Goal: Check status: Check status

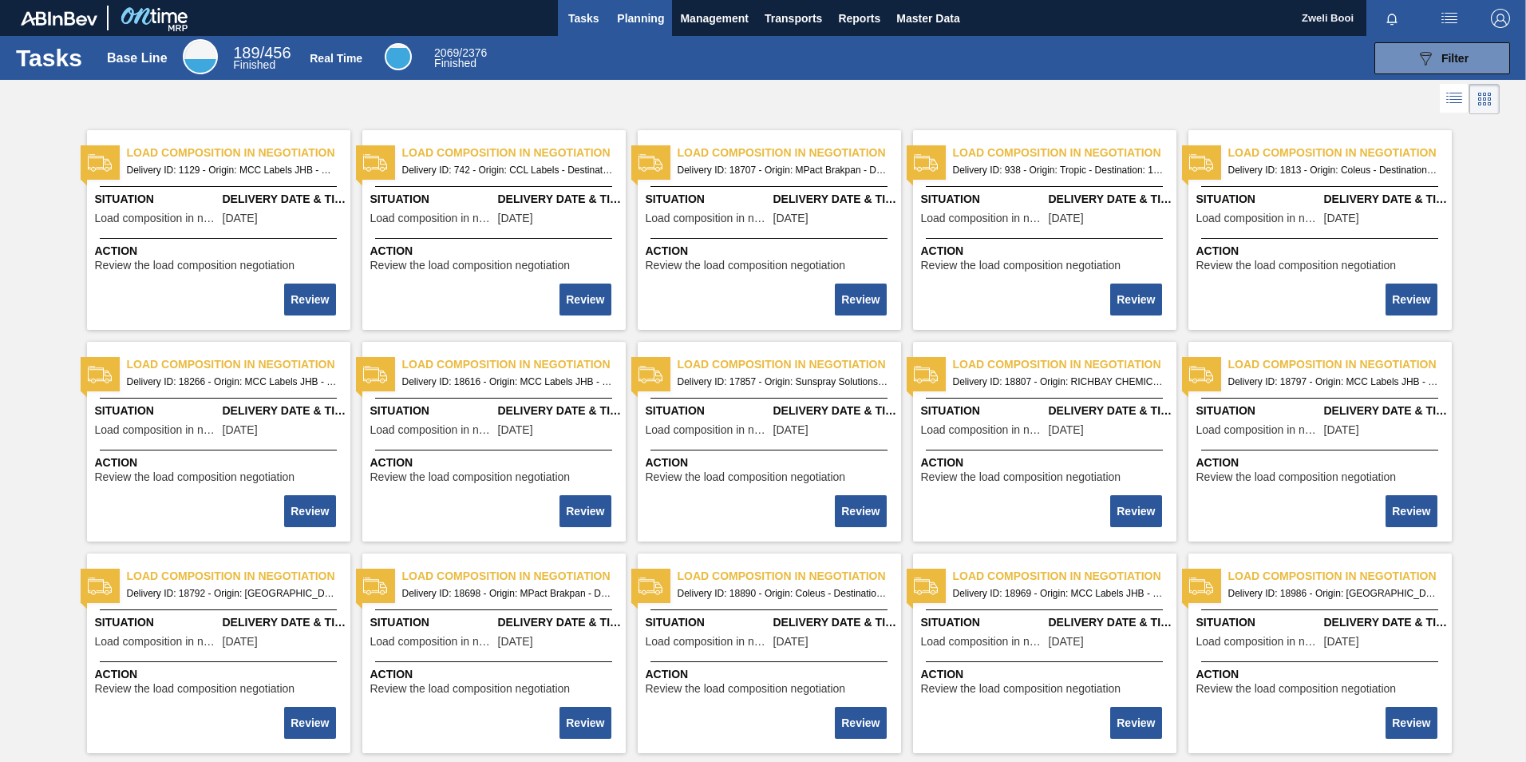
click at [628, 21] on span "Planning" at bounding box center [640, 18] width 47 height 19
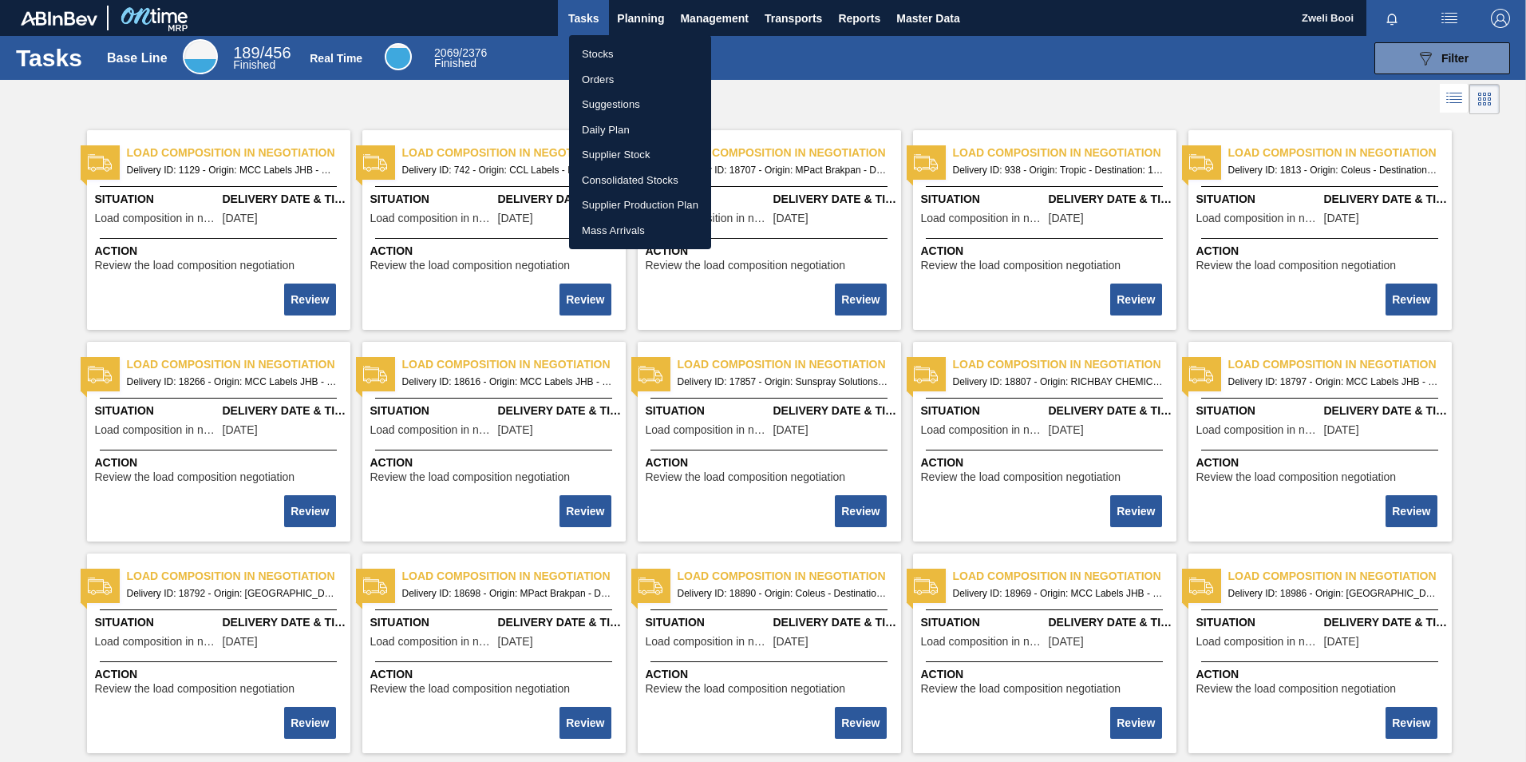
click at [585, 53] on li "Stocks" at bounding box center [640, 55] width 142 height 26
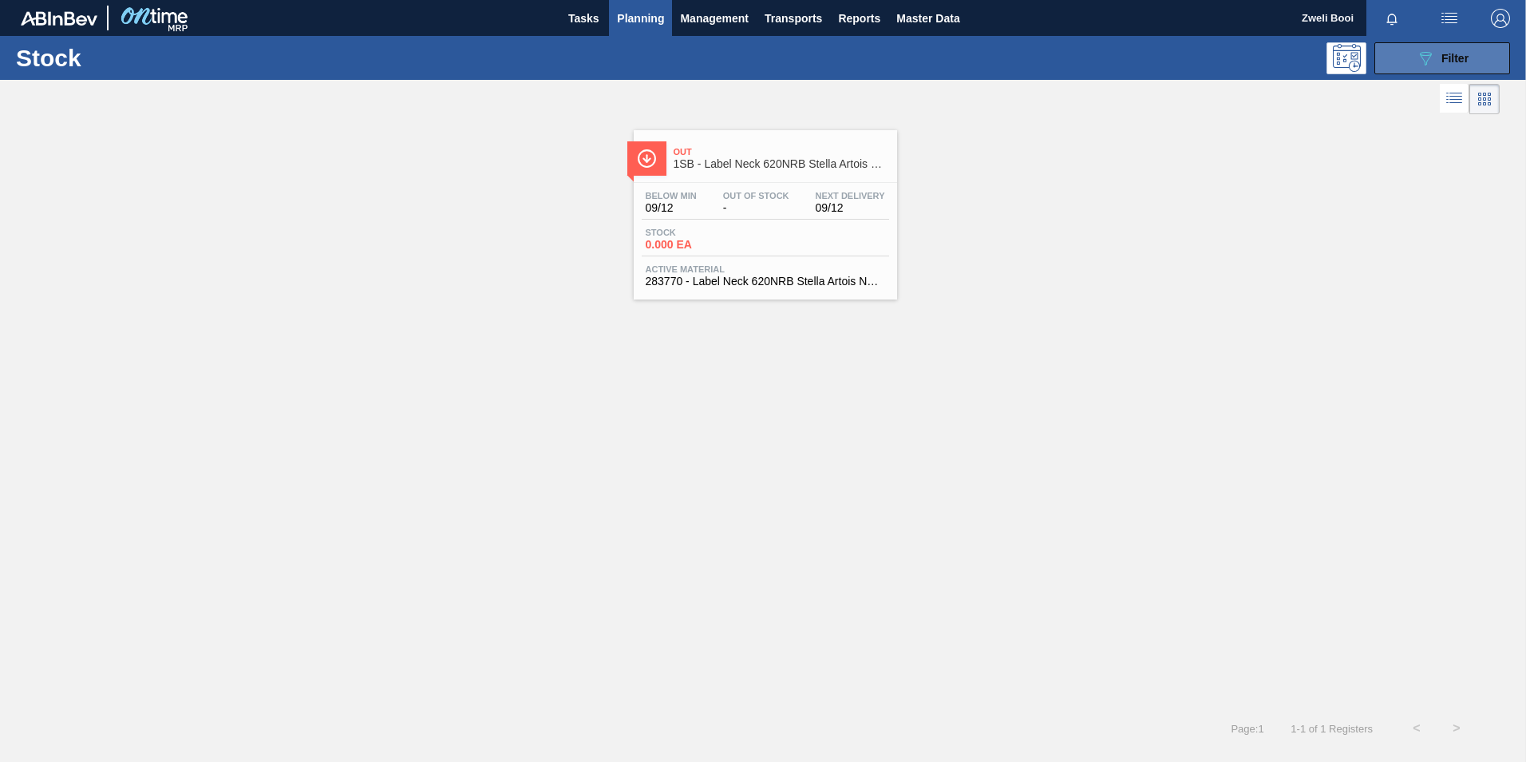
click at [1401, 72] on button "089F7B8B-B2A5-4AFE-B5C0-19BA573D28AC Filter" at bounding box center [1443, 58] width 136 height 32
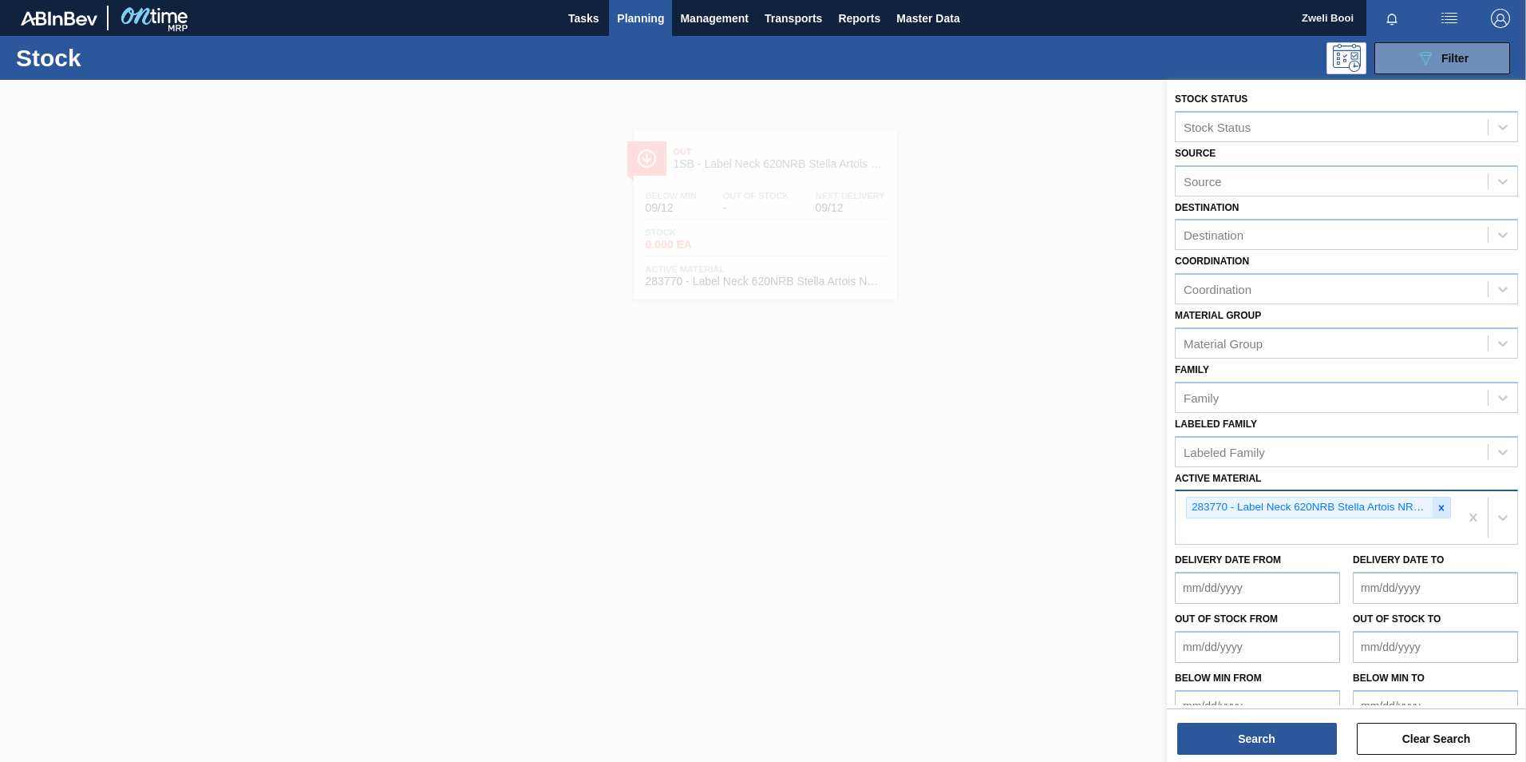
click at [1436, 510] on icon at bounding box center [1441, 507] width 11 height 11
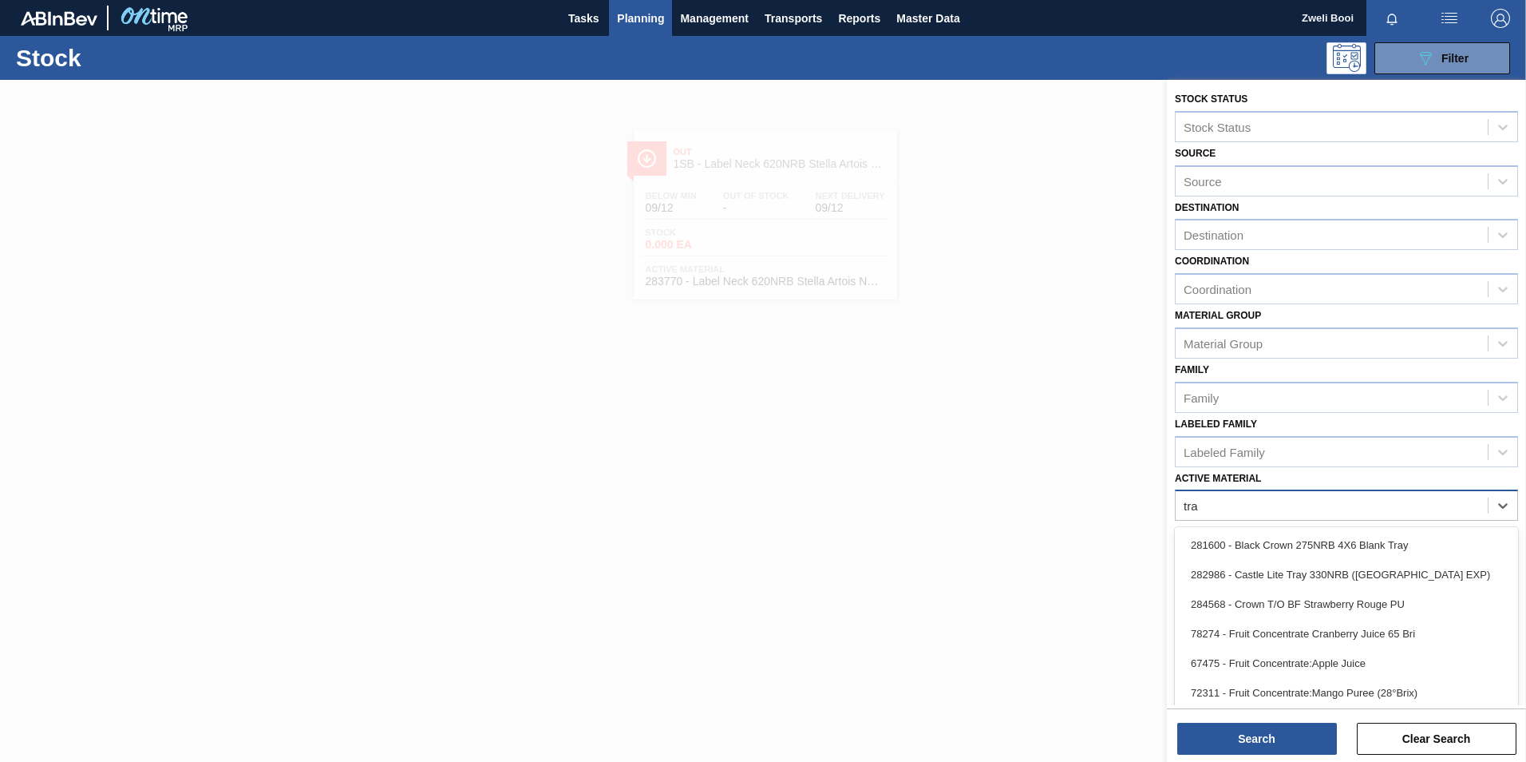
type Material "tray"
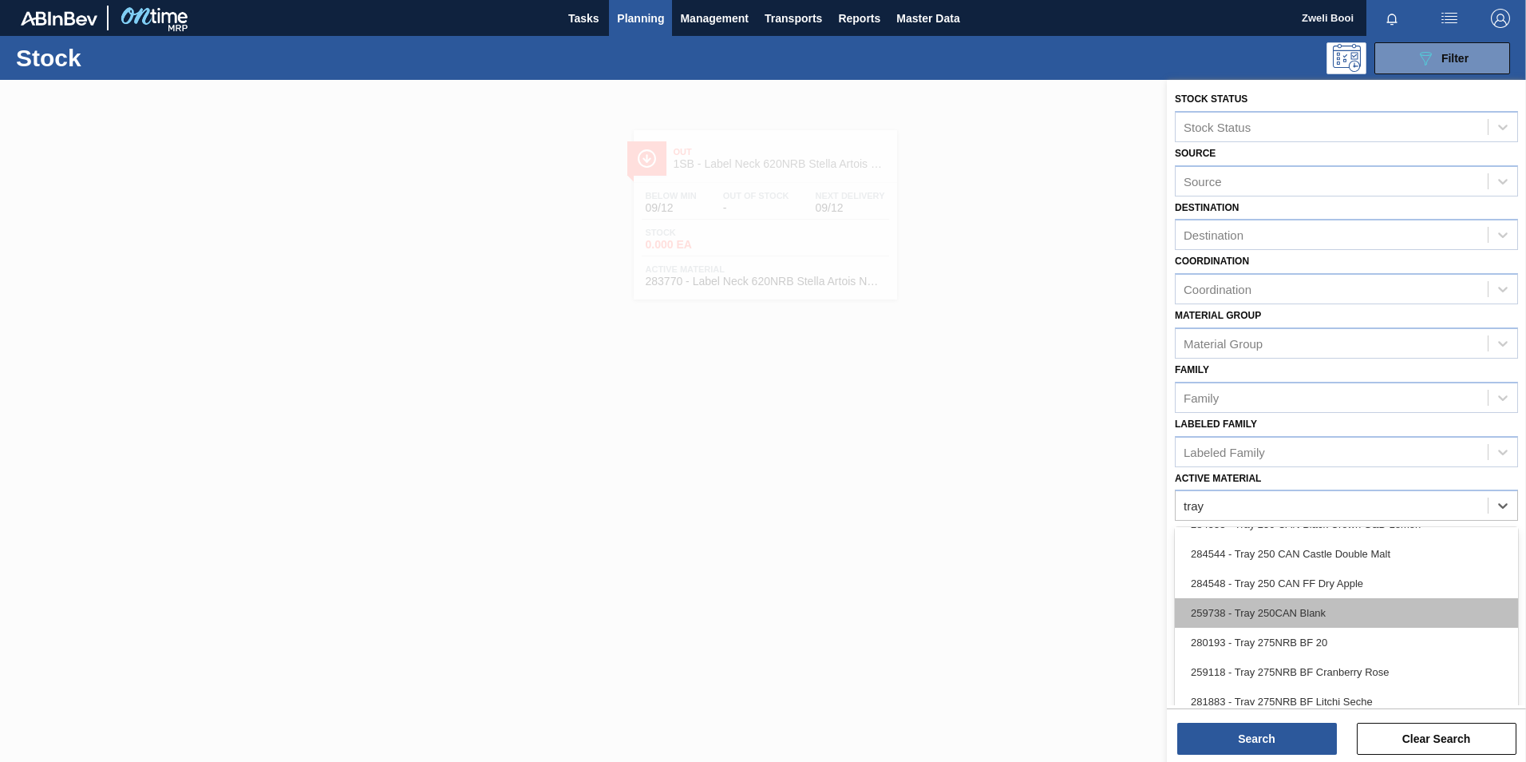
scroll to position [160, 0]
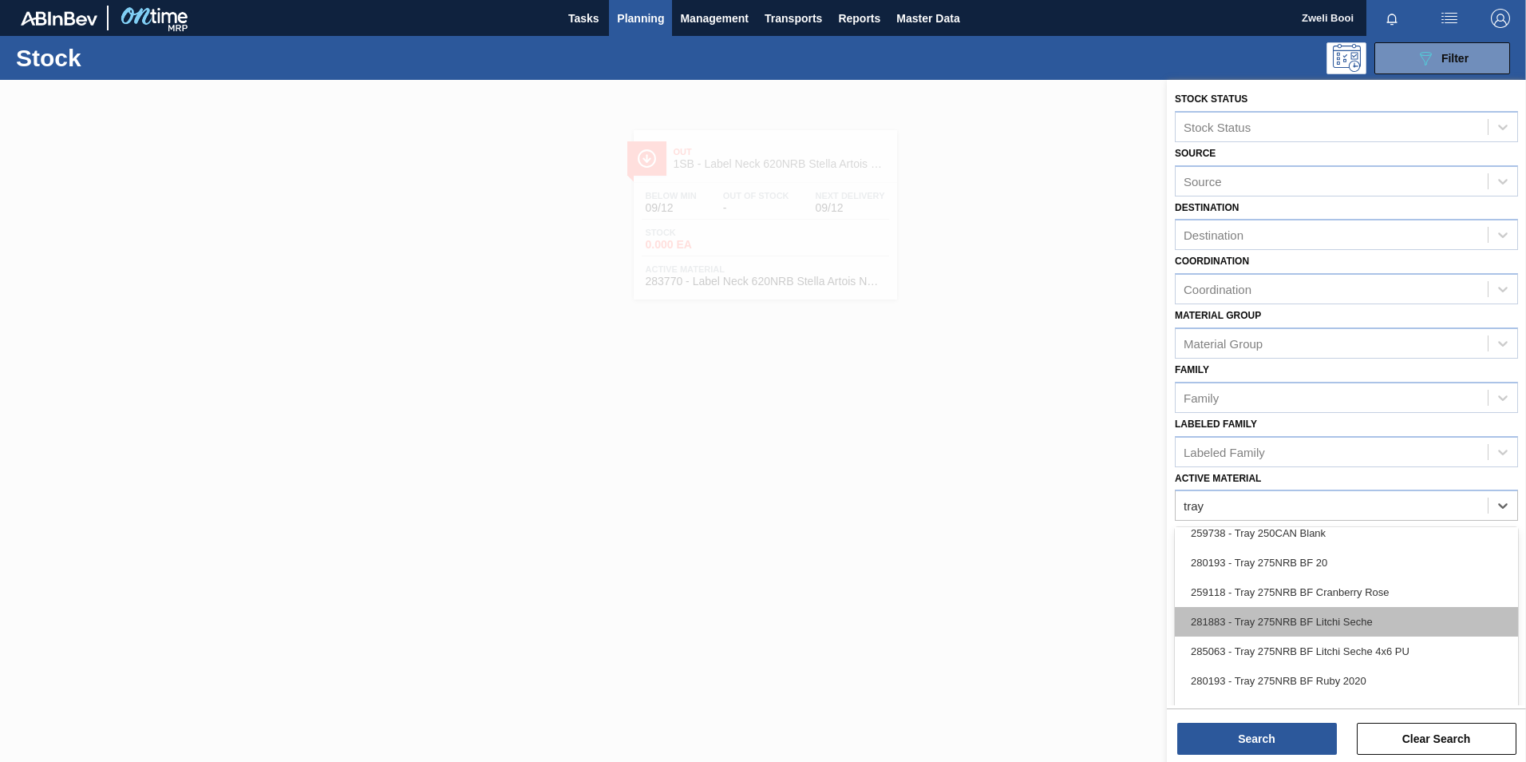
click at [1357, 613] on div "281883 - Tray 275NRB BF Litchi Seche" at bounding box center [1346, 622] width 343 height 30
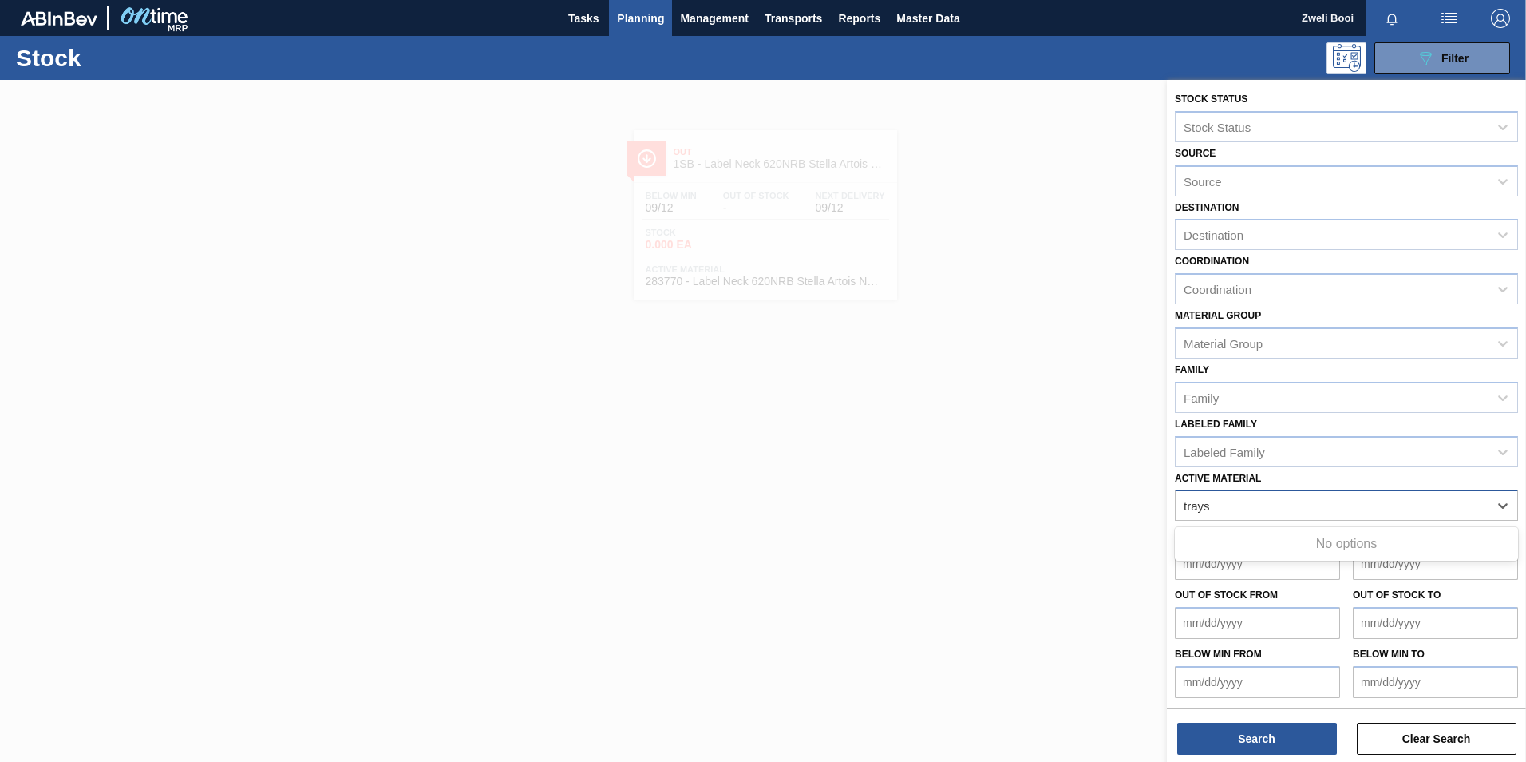
type Material "tray"
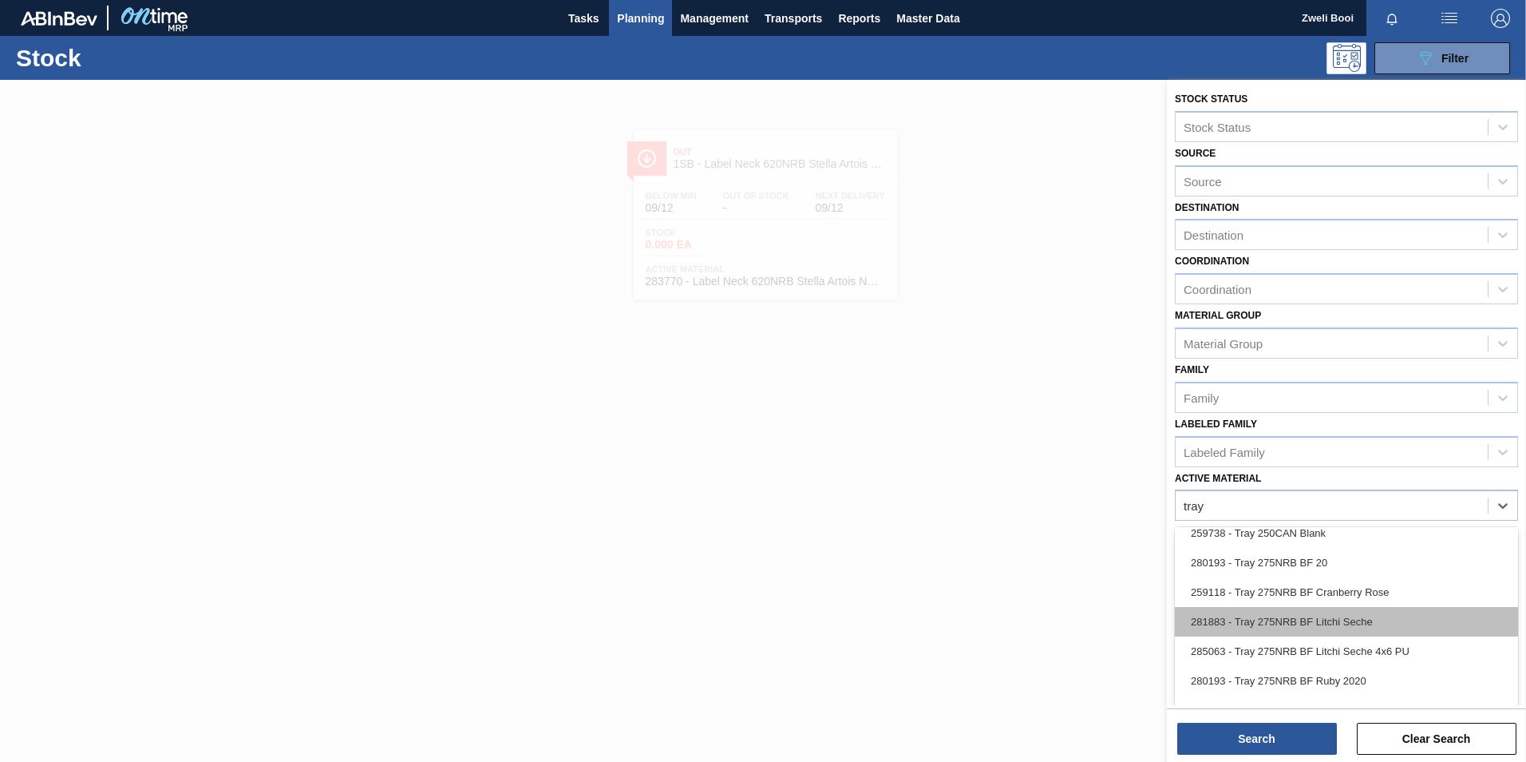
scroll to position [239, 0]
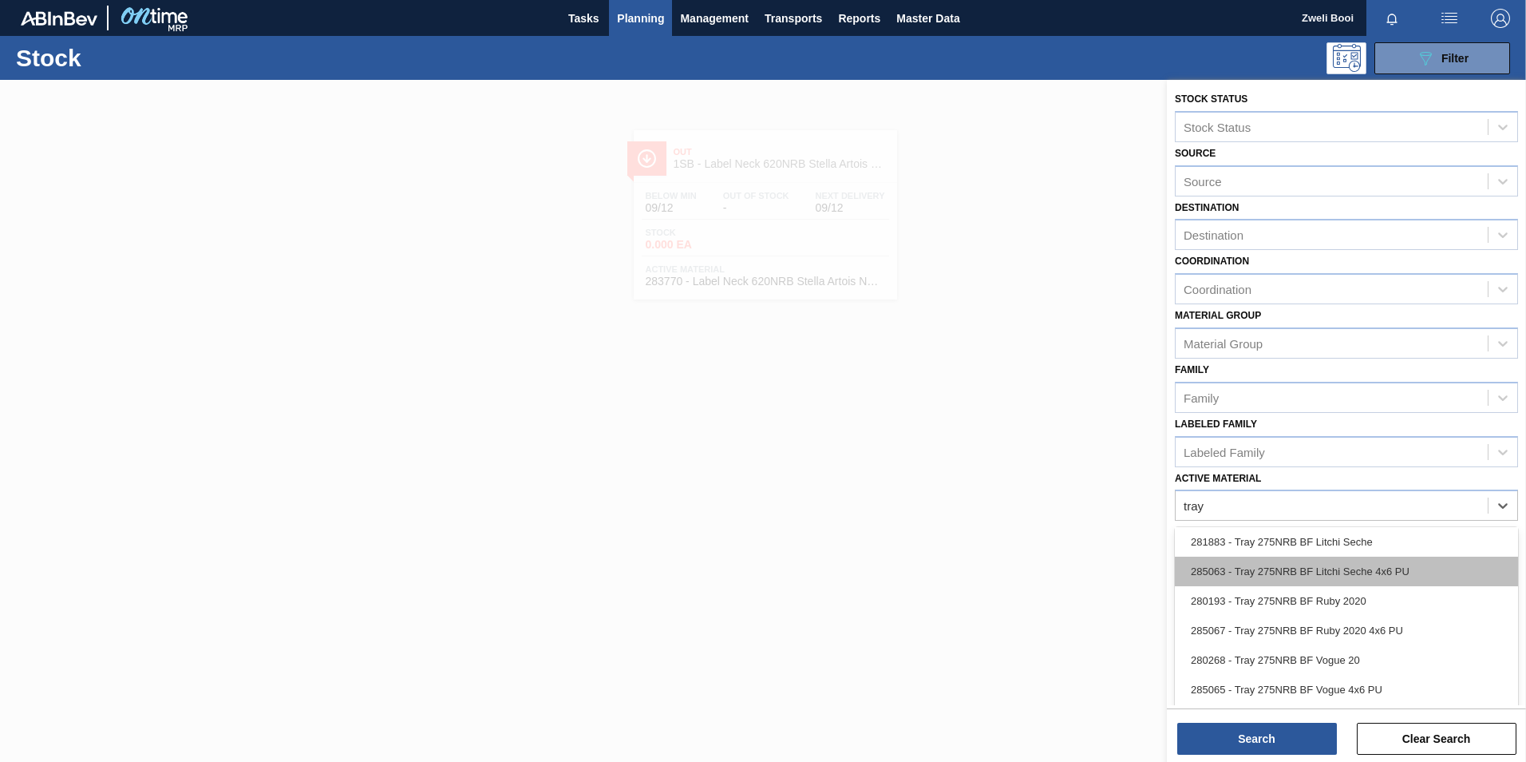
click at [1363, 576] on div "285063 - Tray 275NRB BF Litchi Seche 4x6 PU" at bounding box center [1346, 571] width 343 height 30
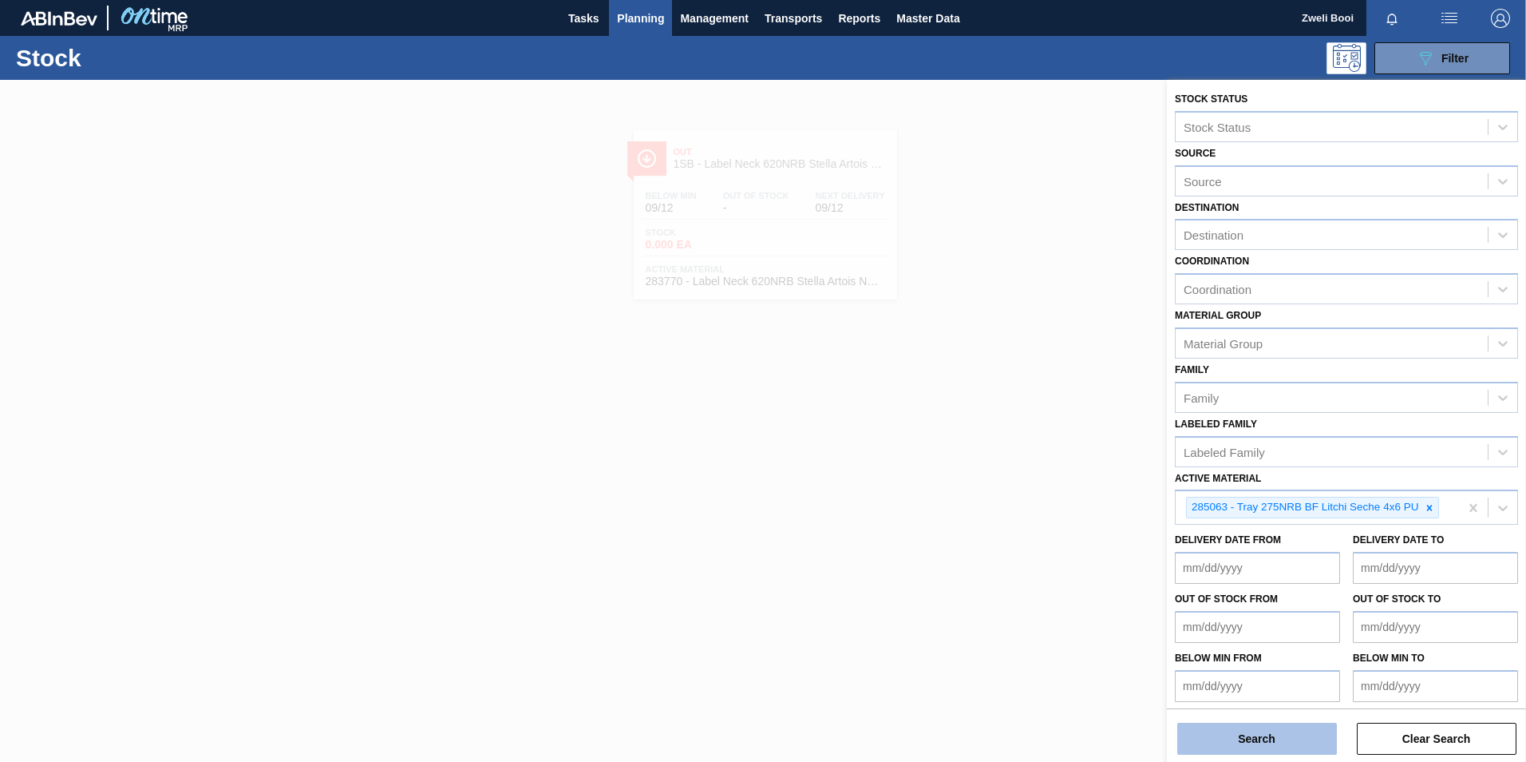
click at [1291, 736] on button "Search" at bounding box center [1257, 738] width 160 height 32
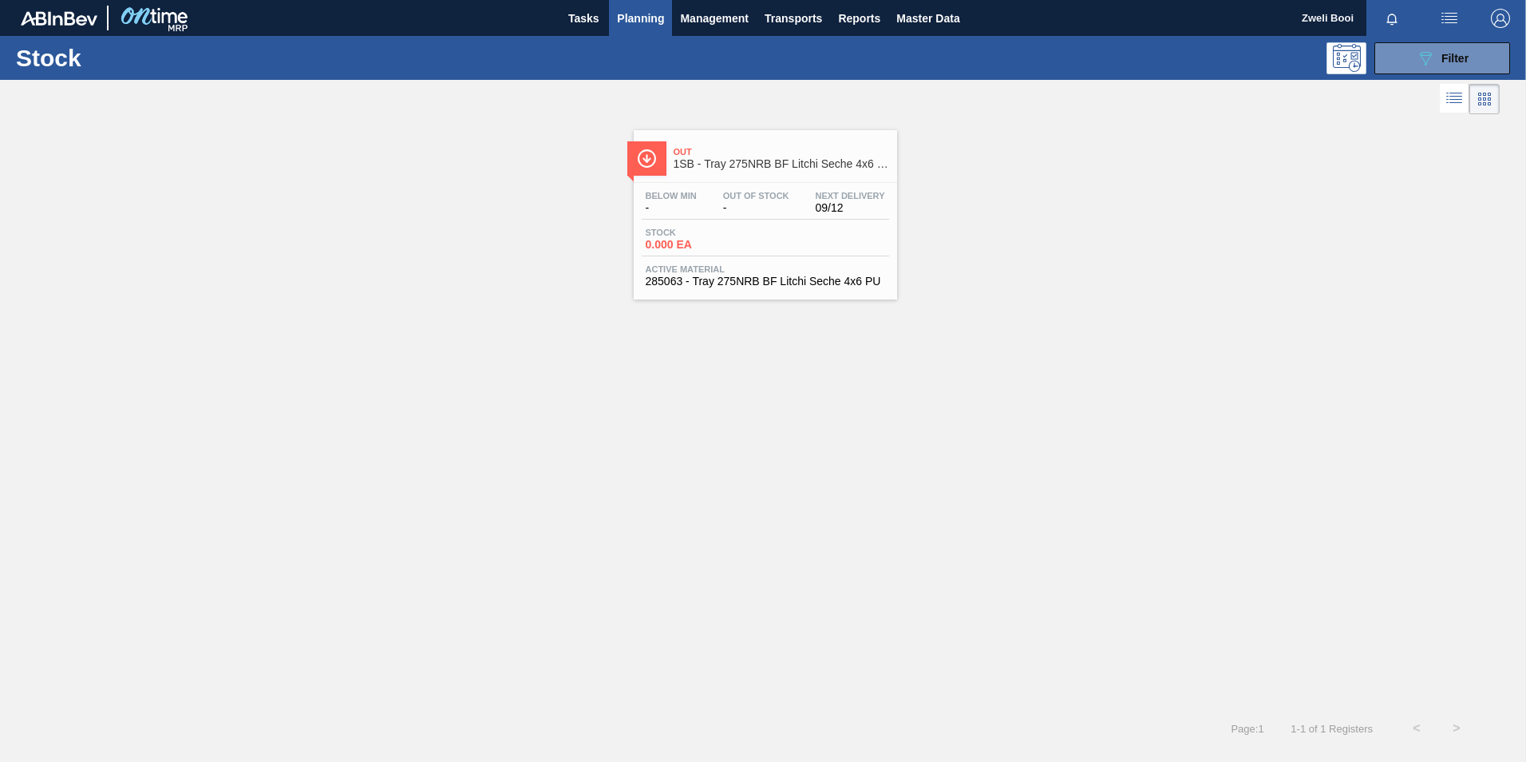
click at [717, 173] on div "Out 1SB - Tray 275NRB BF Litchi Seche 4x6 PU" at bounding box center [782, 158] width 216 height 36
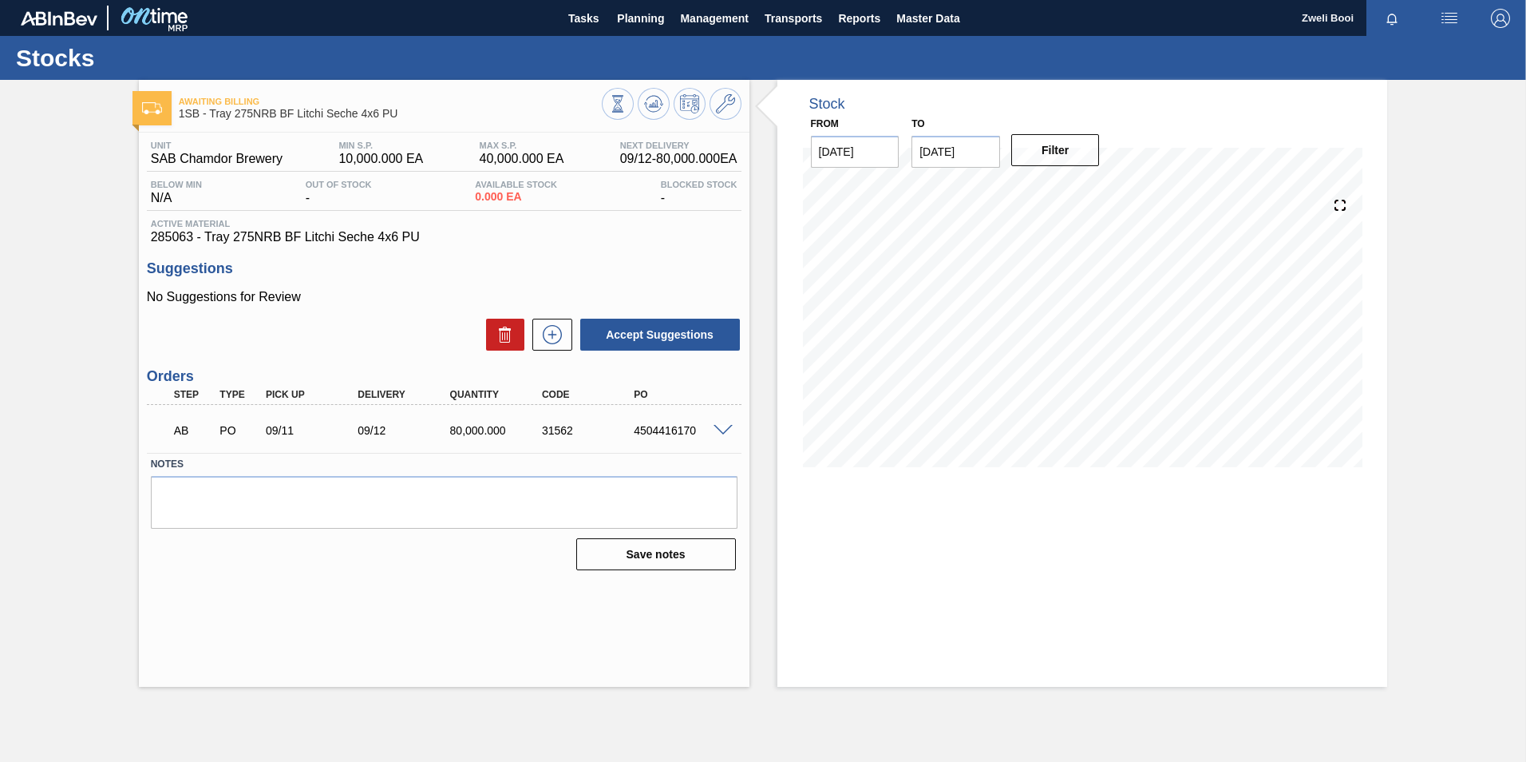
click at [717, 431] on span at bounding box center [723, 431] width 19 height 12
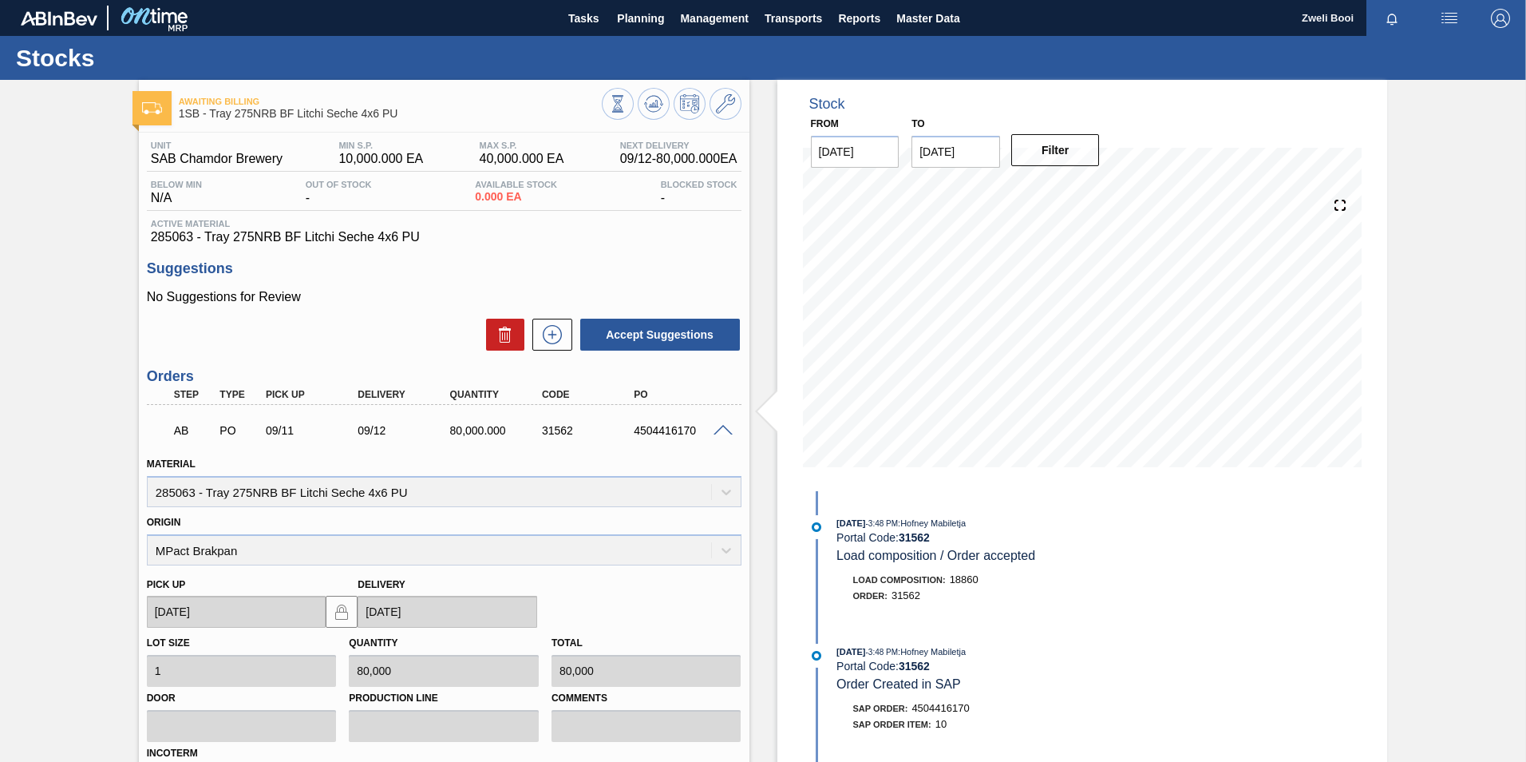
click at [725, 426] on span at bounding box center [723, 431] width 19 height 12
